Goal: Browse casually

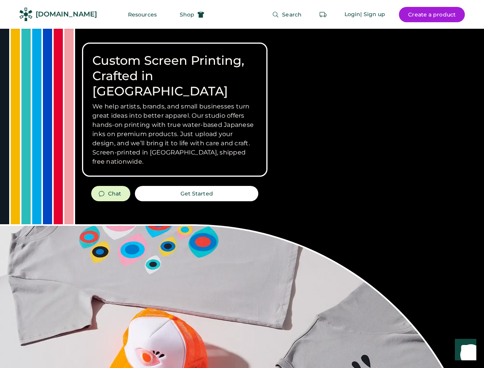
click at [242, 184] on div "Custom Screen Printing, Crafted in [GEOGRAPHIC_DATA] We help artists, brands, a…" at bounding box center [242, 272] width 484 height 486
click at [242, 198] on div "Custom Screen Printing, Crafted in [GEOGRAPHIC_DATA] We help artists, brands, a…" at bounding box center [242, 272] width 484 height 486
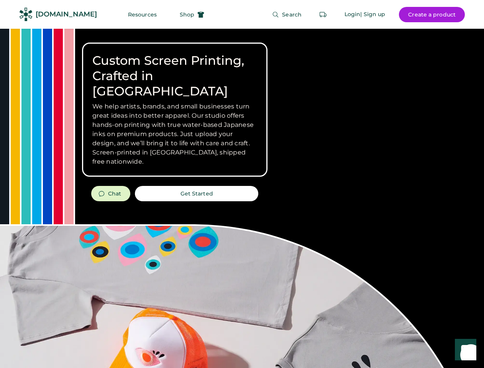
click at [242, 198] on div "Custom Screen Printing, Crafted in [GEOGRAPHIC_DATA] We help artists, brands, a…" at bounding box center [242, 272] width 484 height 486
click at [175, 110] on h3 "We help artists, brands, and small businesses turn great ideas into better appa…" at bounding box center [174, 134] width 165 height 64
click at [175, 102] on h3 "We help artists, brands, and small businesses turn great ideas into better appa…" at bounding box center [174, 134] width 165 height 64
click at [175, 68] on h1 "Custom Screen Printing, Crafted in [GEOGRAPHIC_DATA]" at bounding box center [174, 76] width 165 height 46
